Goal: Find specific page/section

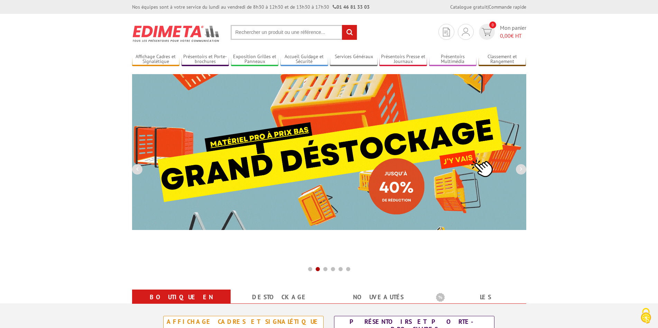
click at [290, 32] on input "text" at bounding box center [294, 32] width 127 height 15
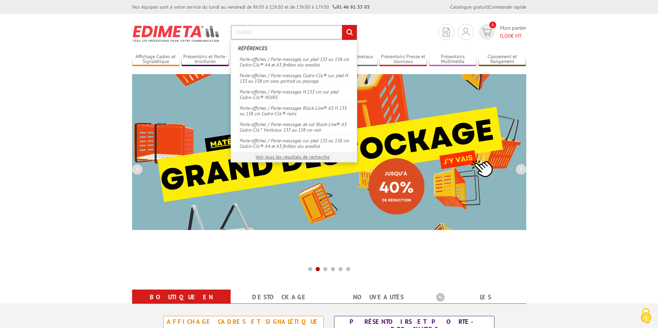
type input "214000"
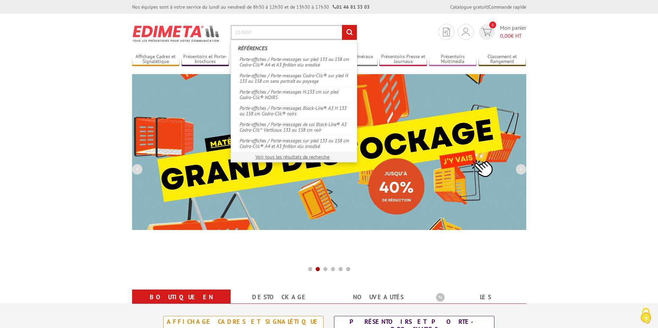
click at [342, 25] on input "rechercher" at bounding box center [349, 32] width 15 height 15
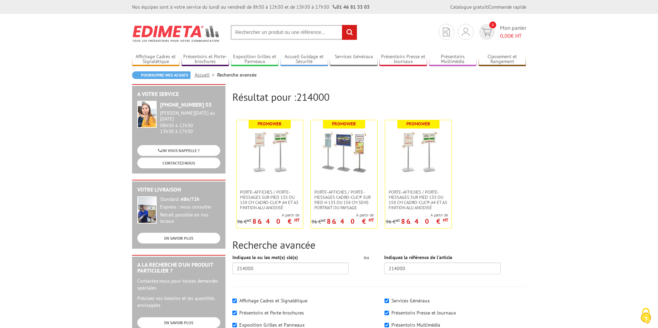
click at [312, 37] on input "text" at bounding box center [294, 32] width 127 height 15
click at [290, 35] on input "text" at bounding box center [294, 32] width 127 height 15
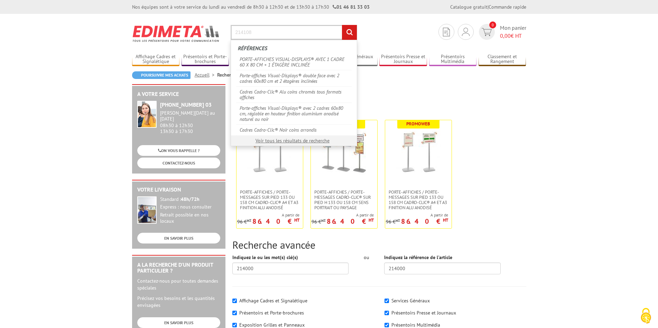
type input "214108"
click at [342, 25] on input "rechercher" at bounding box center [349, 32] width 15 height 15
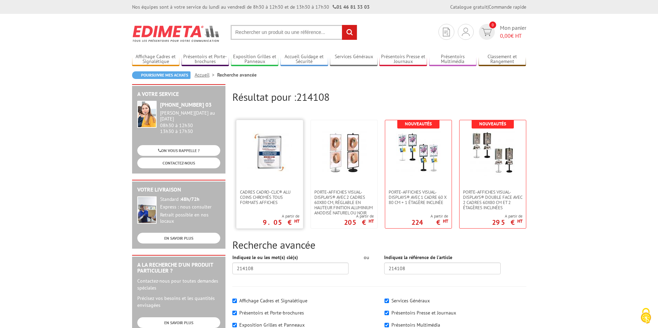
click at [264, 169] on img at bounding box center [269, 152] width 45 height 45
